Goal: Use online tool/utility: Utilize a website feature to perform a specific function

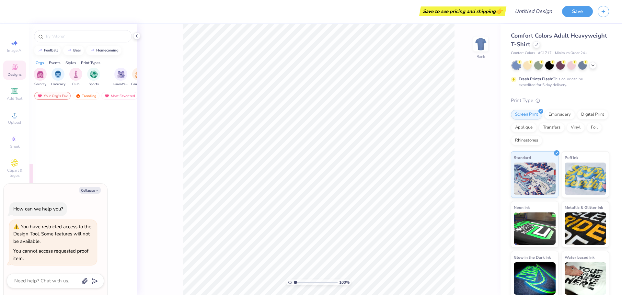
type textarea "x"
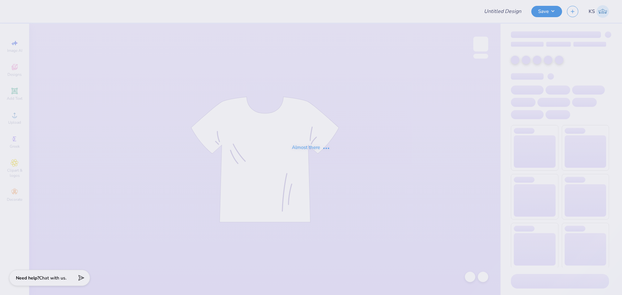
type input "FPS238565"
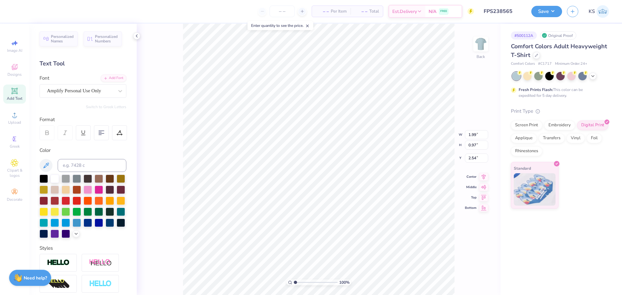
type input "1.99"
type input "0.97"
type input "2.54"
type input "4.00"
type input "0.73"
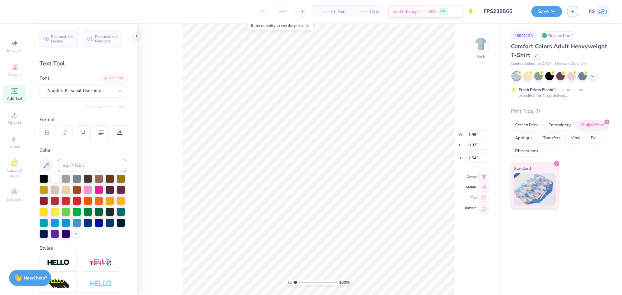
type input "4.03"
type input "6.45"
type input "0.69"
type input "10.79"
